Goal: Transaction & Acquisition: Purchase product/service

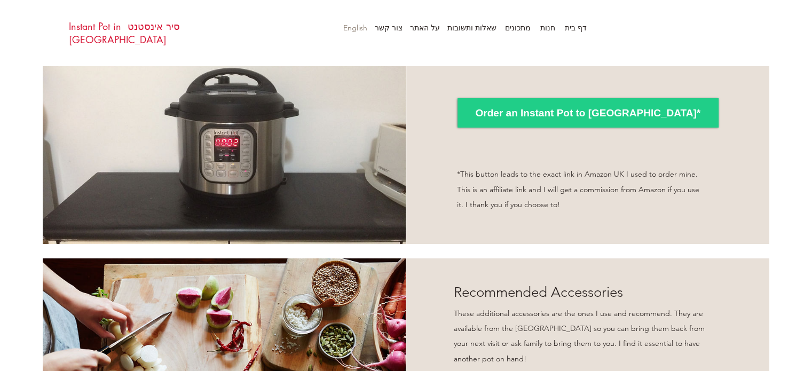
scroll to position [1066, 0]
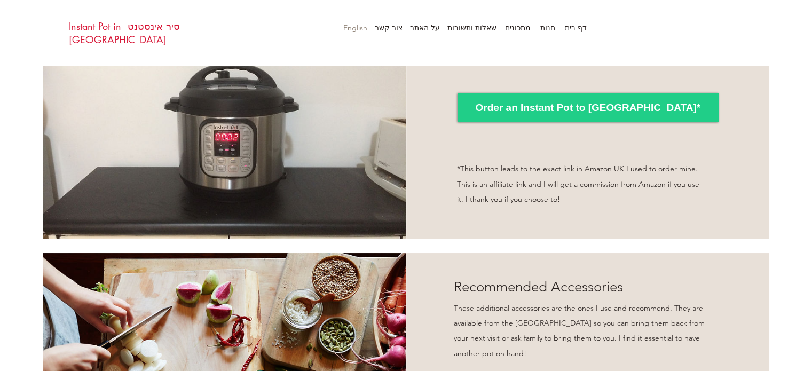
click at [112, 28] on link "סיר אינסטנט Instant Pot in [GEOGRAPHIC_DATA]" at bounding box center [124, 33] width 111 height 26
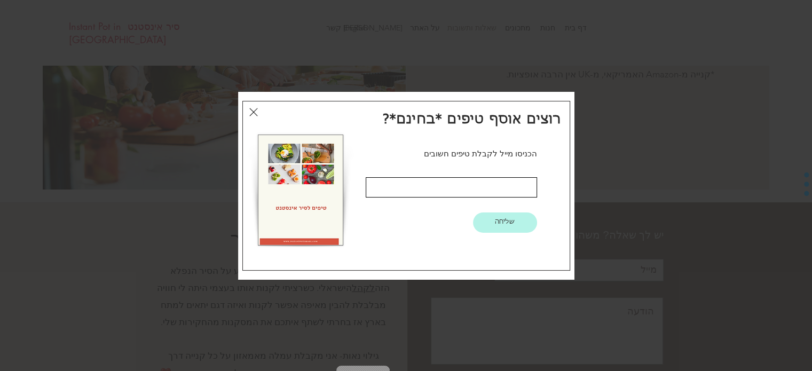
click at [252, 108] on icon "חזרה לאתר" at bounding box center [253, 112] width 9 height 13
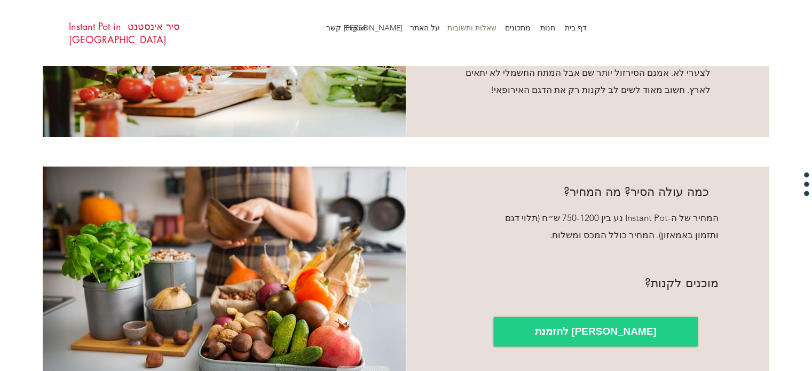
scroll to position [461, 0]
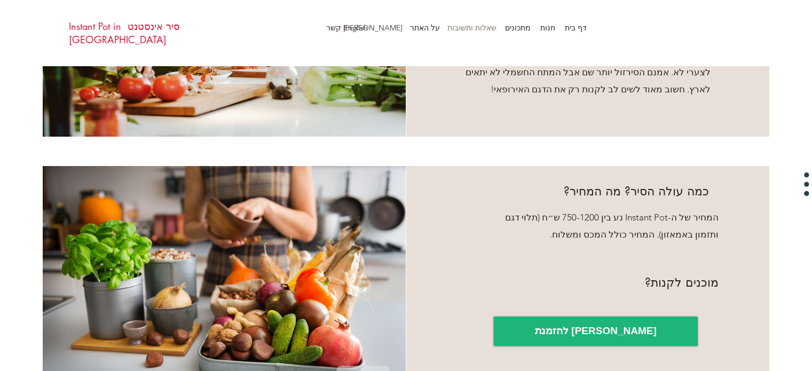
click at [590, 317] on link "להזמנת [PERSON_NAME]" at bounding box center [596, 331] width 204 height 29
click at [590, 324] on span "להזמנת [PERSON_NAME]" at bounding box center [596, 331] width 122 height 14
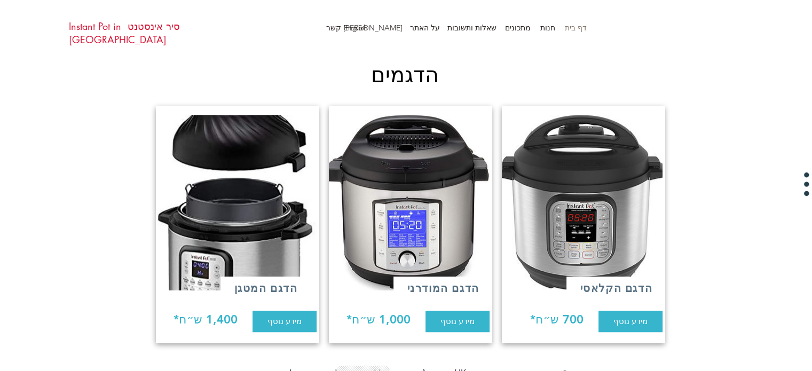
scroll to position [795, 0]
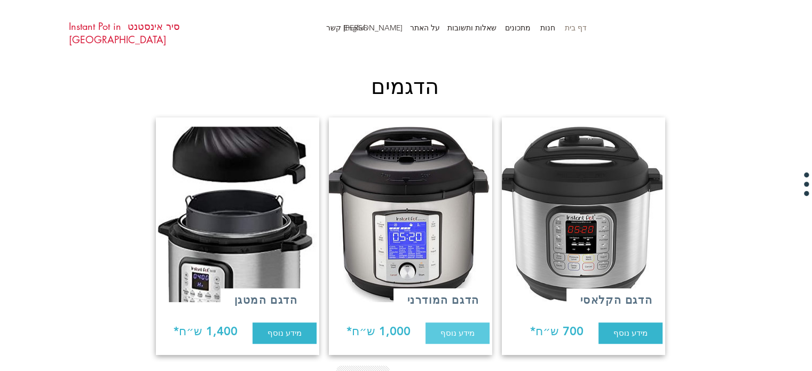
click at [455, 327] on span "מידע נוסף" at bounding box center [457, 332] width 34 height 11
